Goal: Task Accomplishment & Management: Complete application form

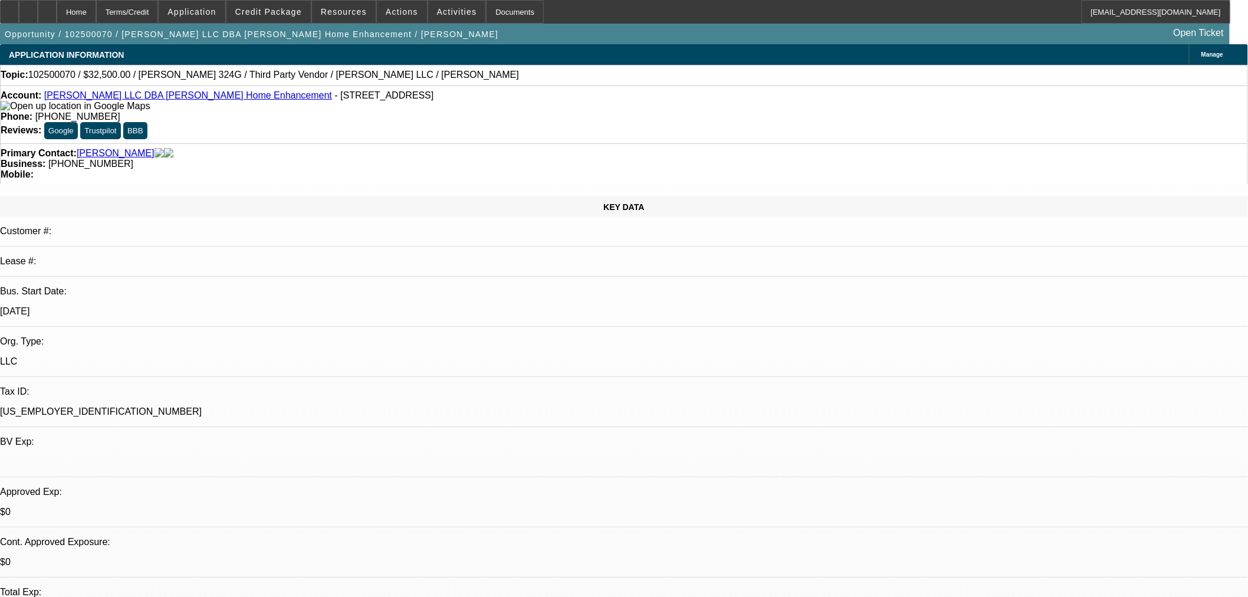
select select "0"
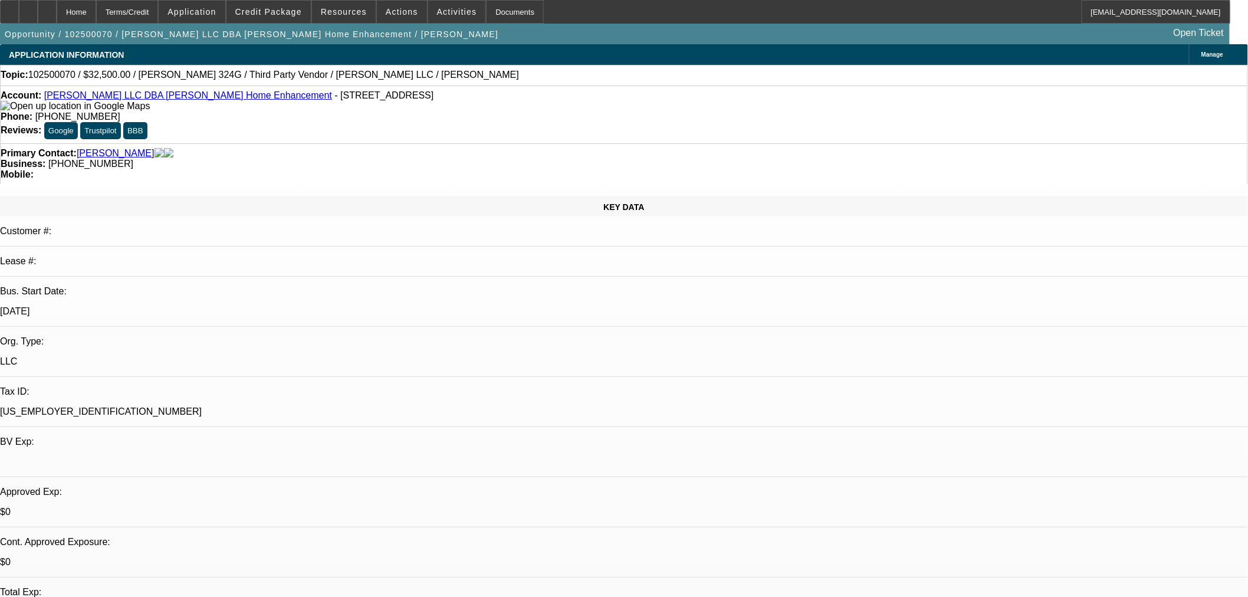
select select "0"
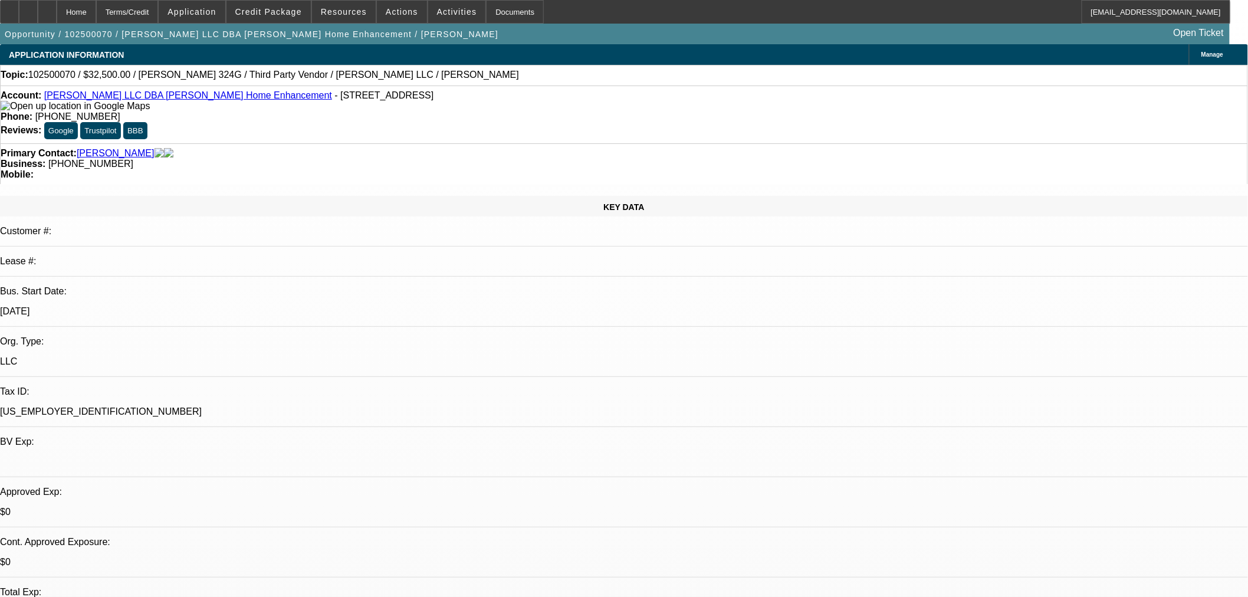
select select "0"
select select "1"
select select "3"
select select "6"
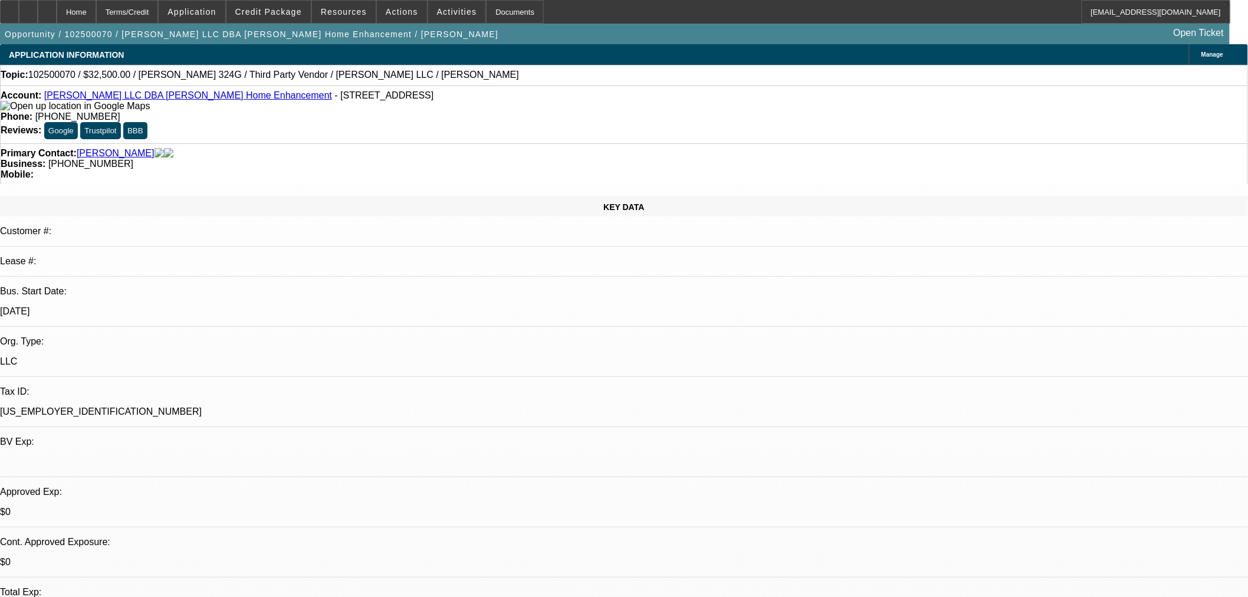
select select "1"
select select "6"
select select "1"
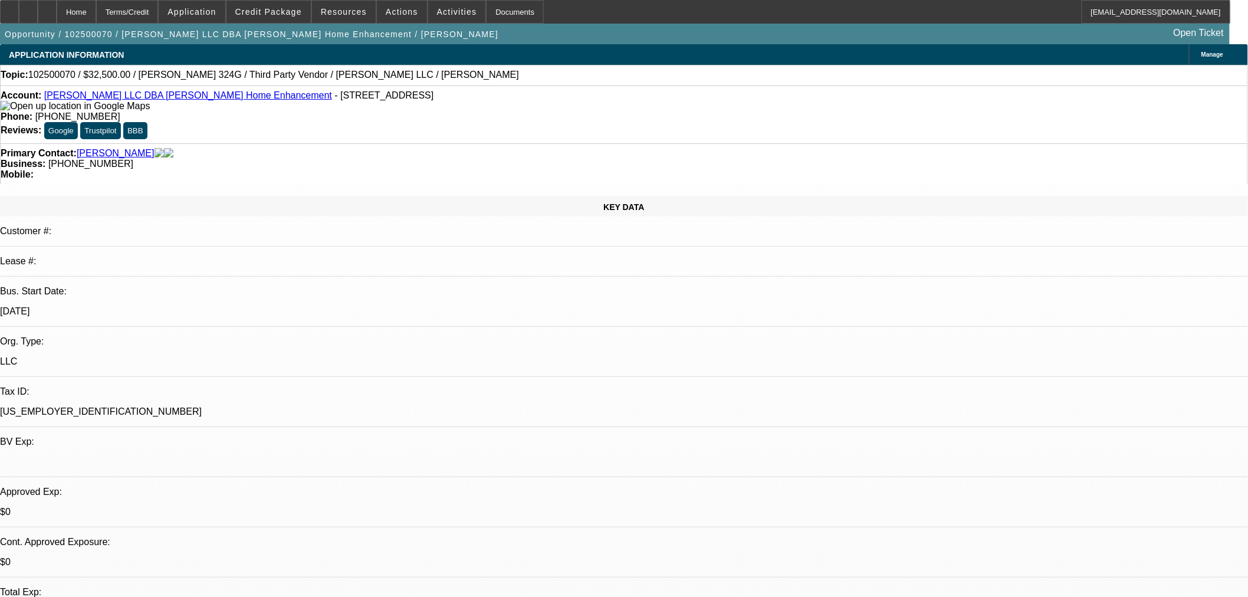
select select "6"
select select "1"
select select "6"
